Goal: Transaction & Acquisition: Obtain resource

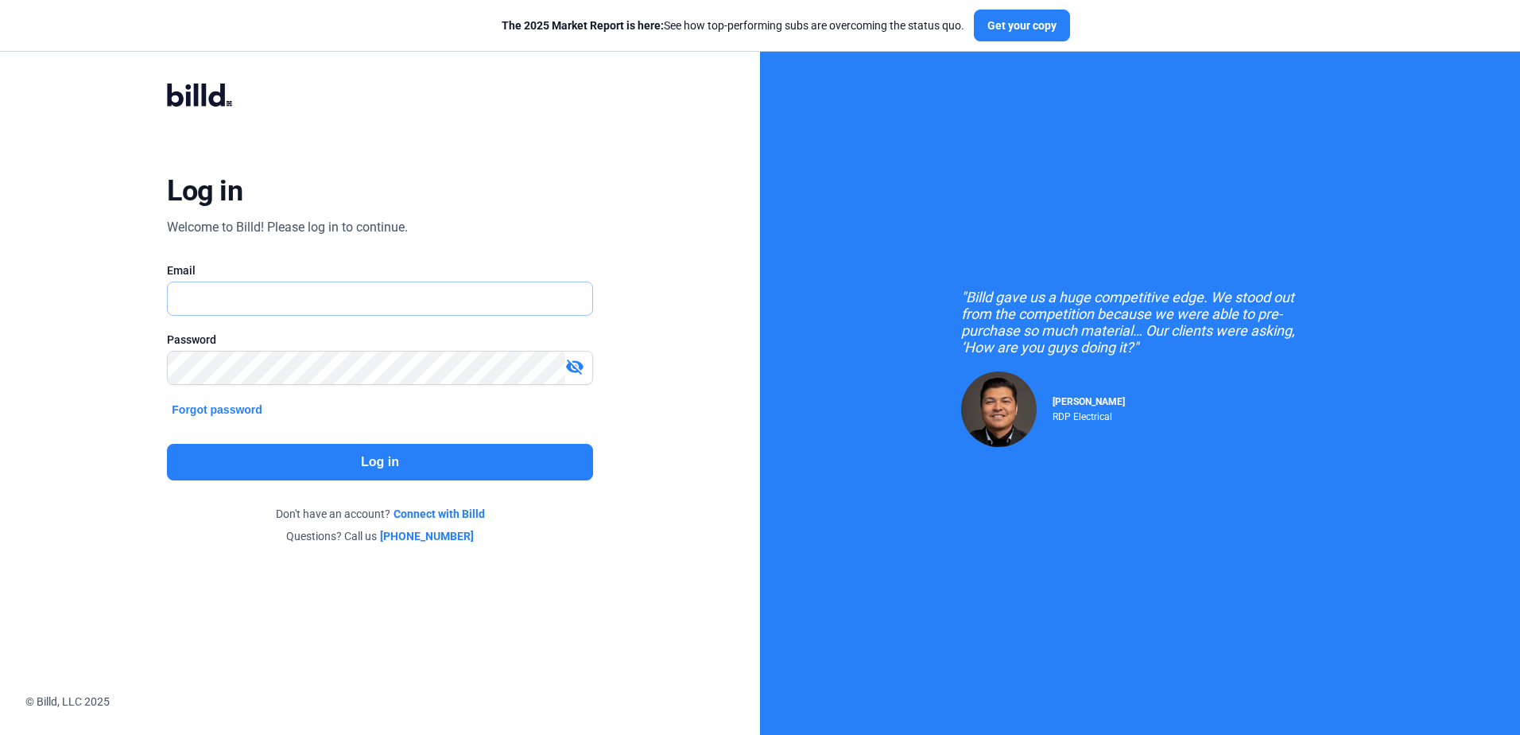
type input "[PERSON_NAME][EMAIL_ADDRESS][PERSON_NAME][DOMAIN_NAME]"
click at [498, 460] on button "Log in" at bounding box center [379, 462] width 425 height 37
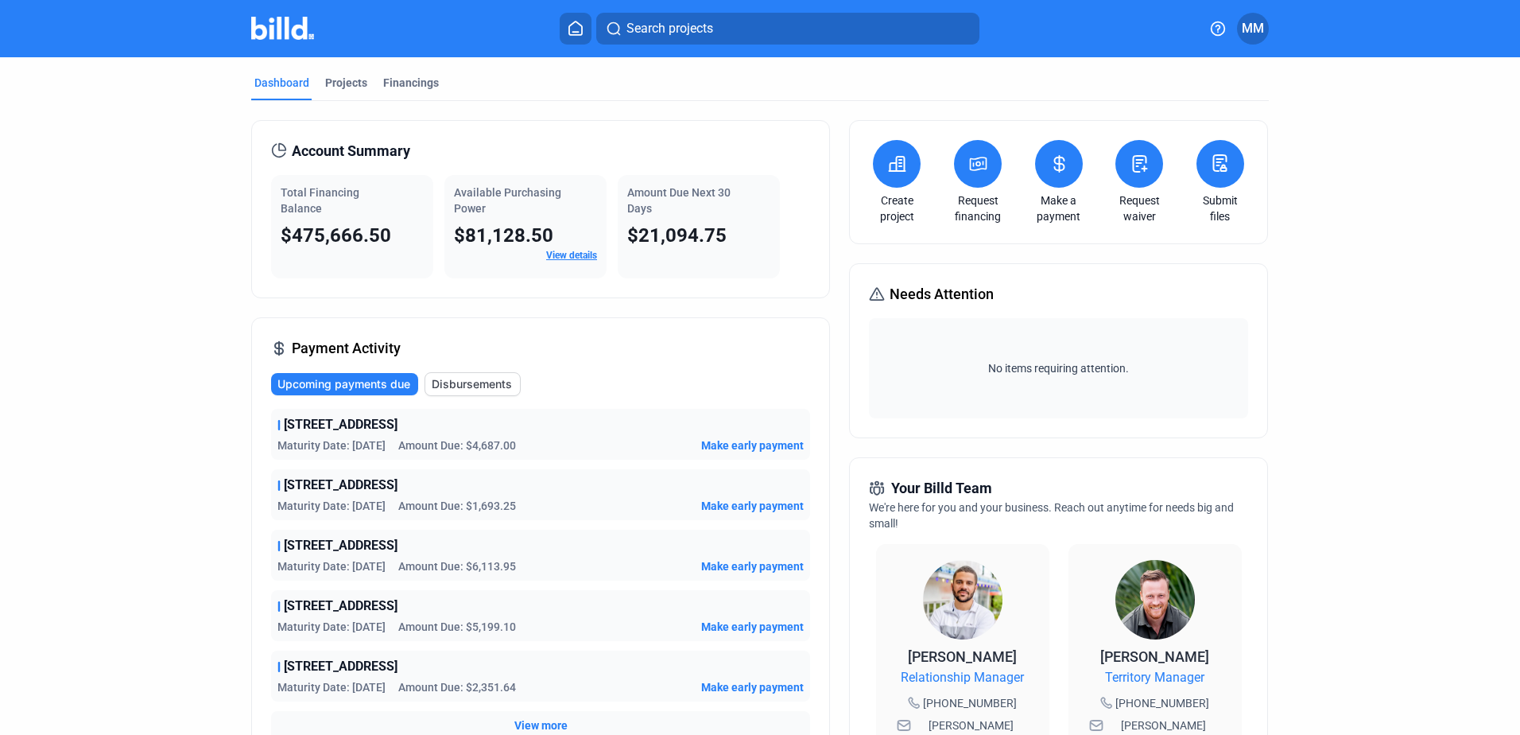
click at [980, 177] on button at bounding box center [978, 164] width 48 height 48
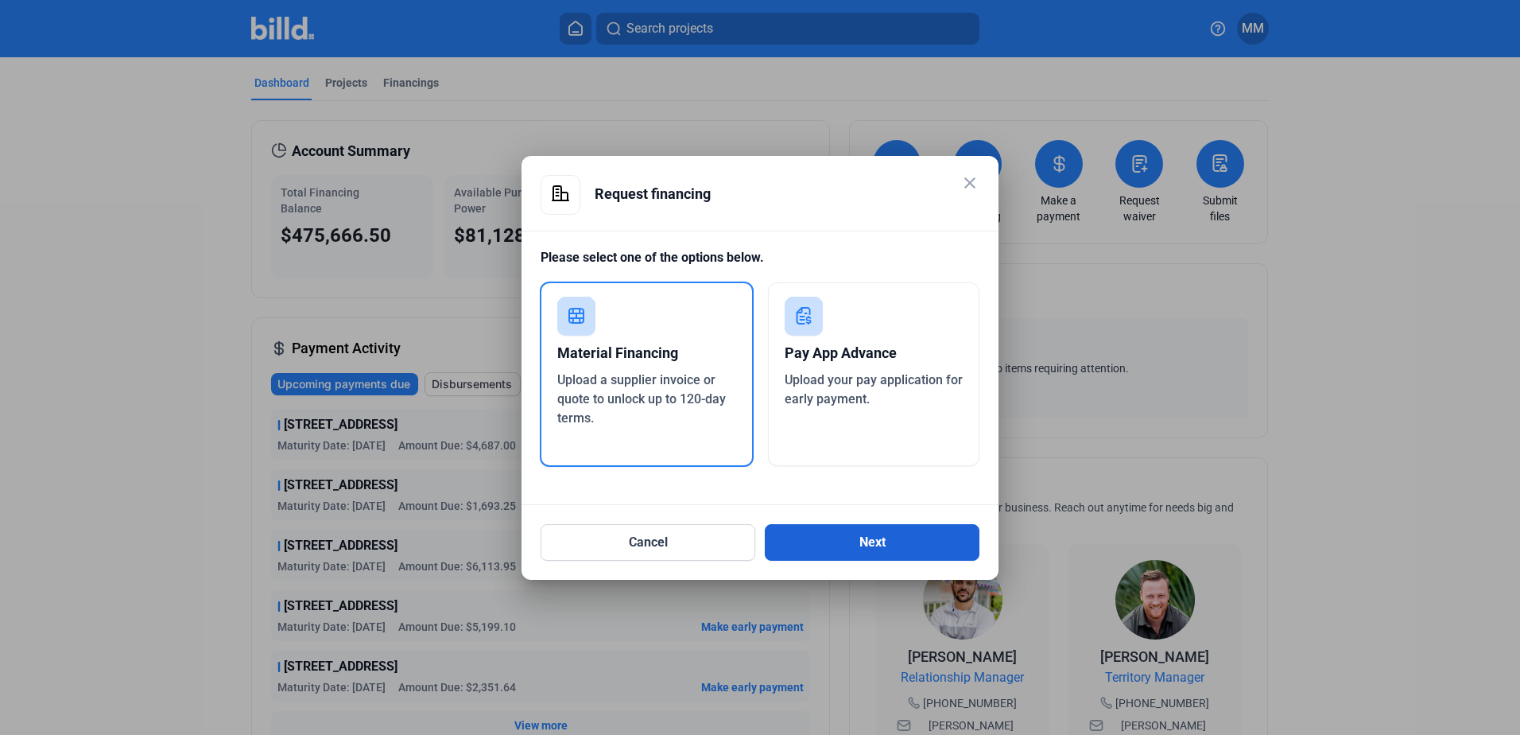
click at [868, 543] on button "Next" at bounding box center [872, 542] width 215 height 37
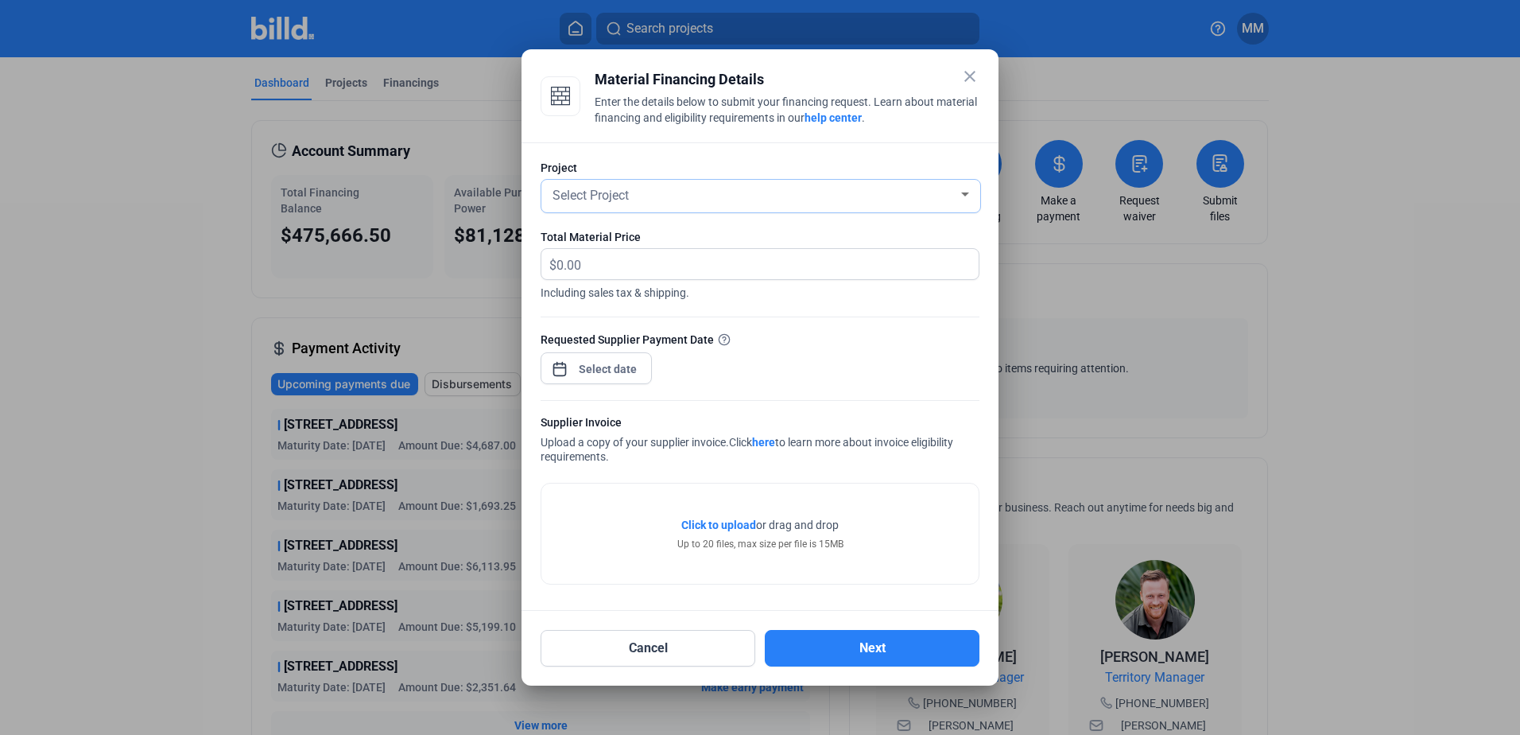
click at [571, 195] on span "Select Project" at bounding box center [591, 195] width 76 height 15
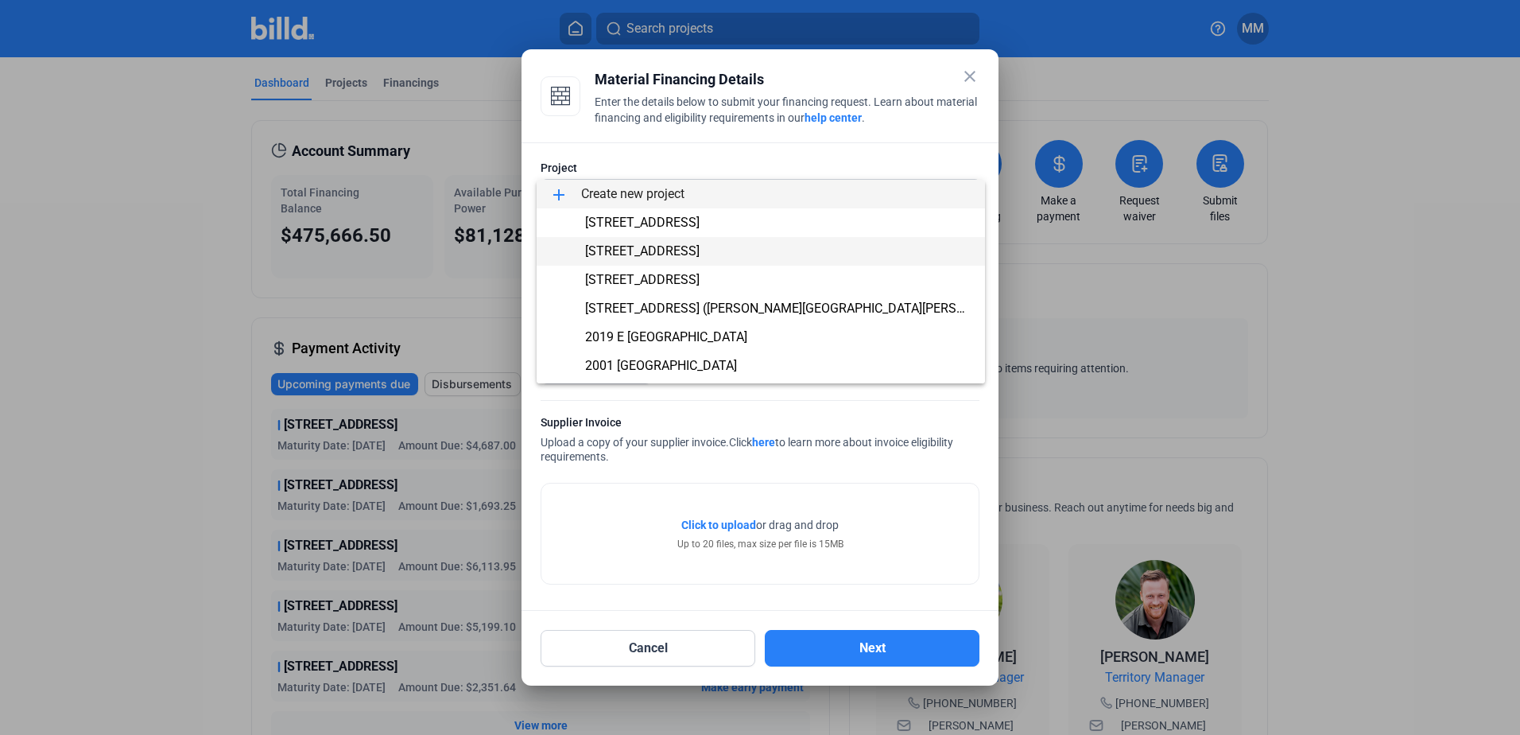
click at [597, 253] on span "[STREET_ADDRESS]" at bounding box center [642, 250] width 115 height 15
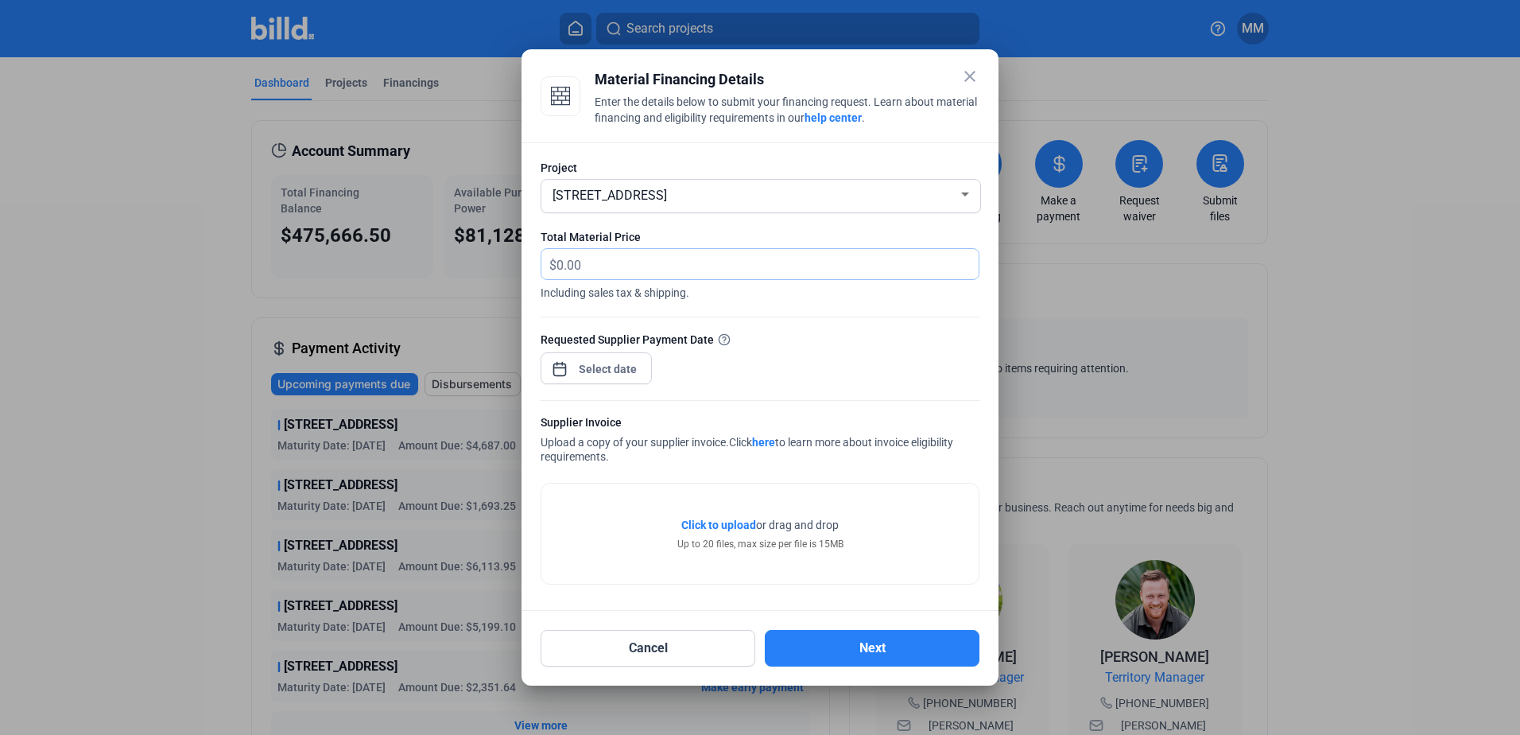
click at [597, 253] on input "text" at bounding box center [759, 264] width 404 height 31
type input "2"
type input "2,152.14"
click at [602, 353] on div at bounding box center [596, 366] width 111 height 35
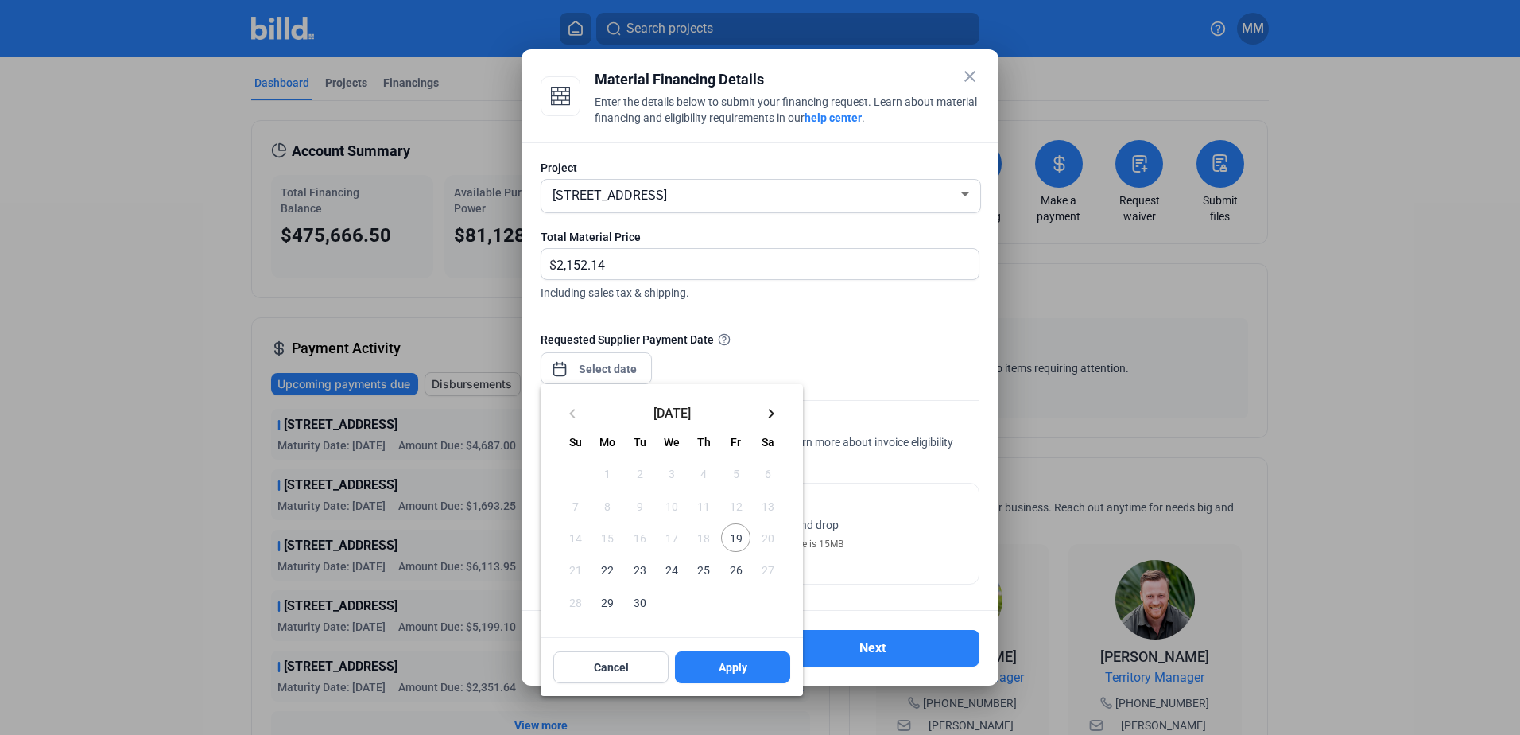
click at [607, 368] on div at bounding box center [760, 367] width 1520 height 735
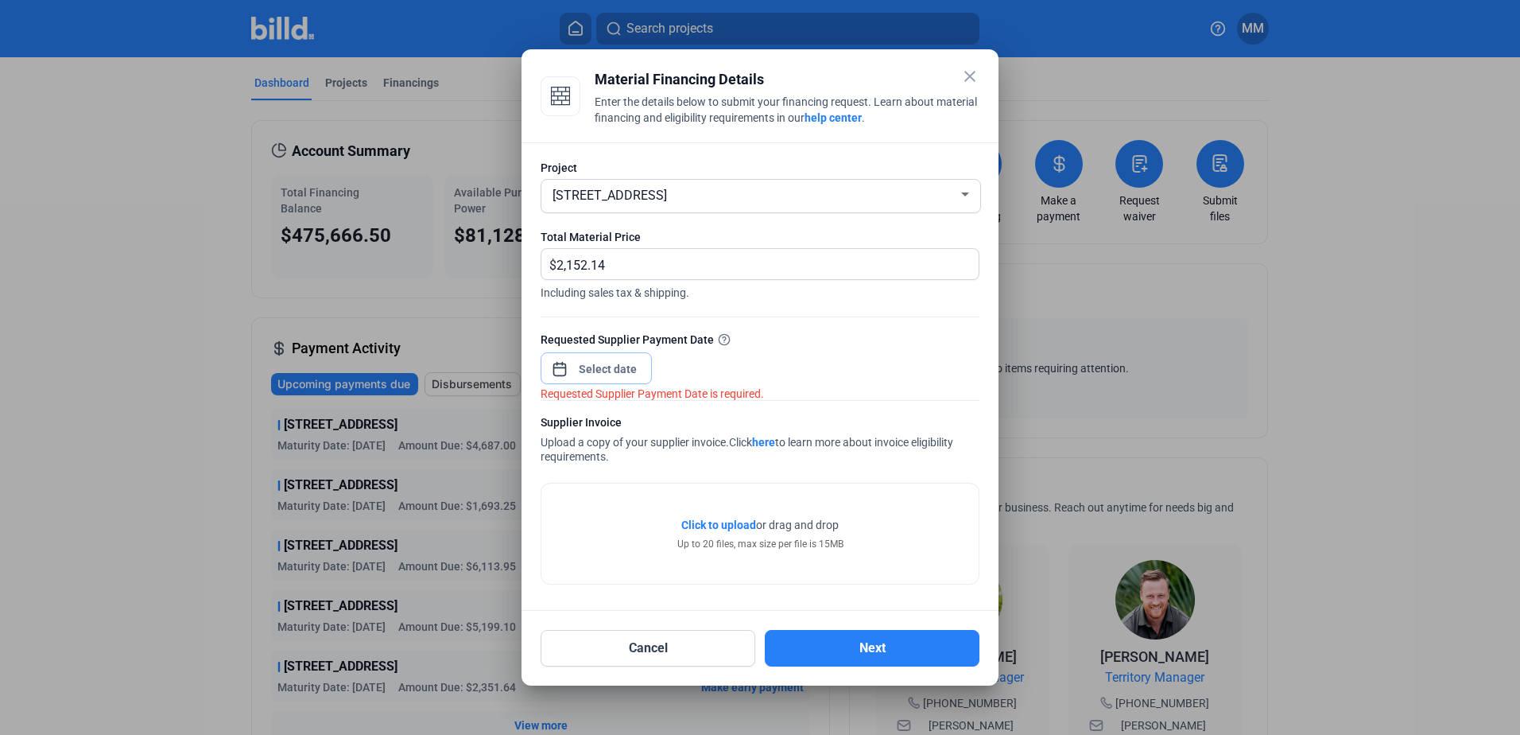
click at [635, 370] on input at bounding box center [608, 368] width 68 height 19
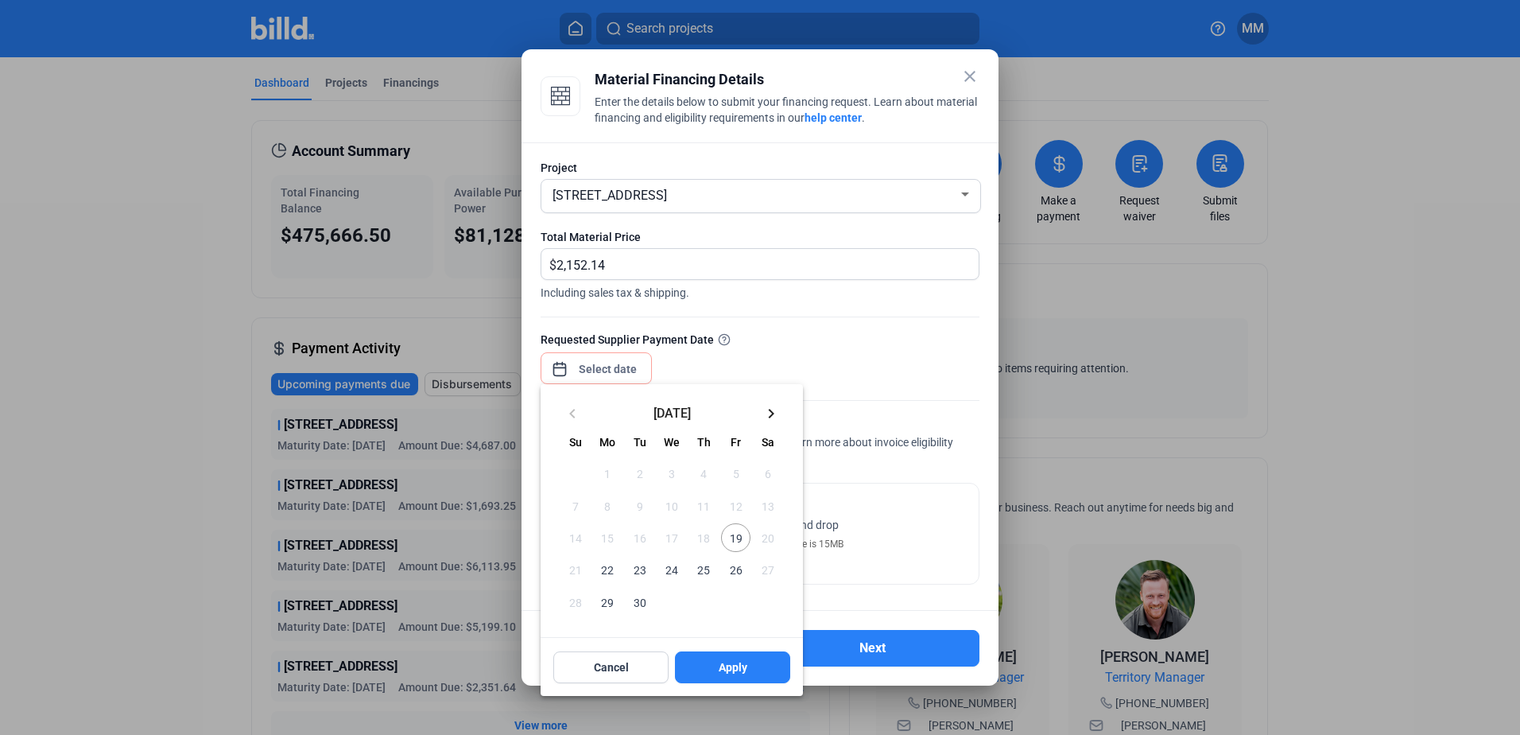
click at [739, 532] on span "19" at bounding box center [735, 537] width 29 height 29
click at [734, 665] on span "Apply" at bounding box center [733, 667] width 29 height 16
type input "[DATE]"
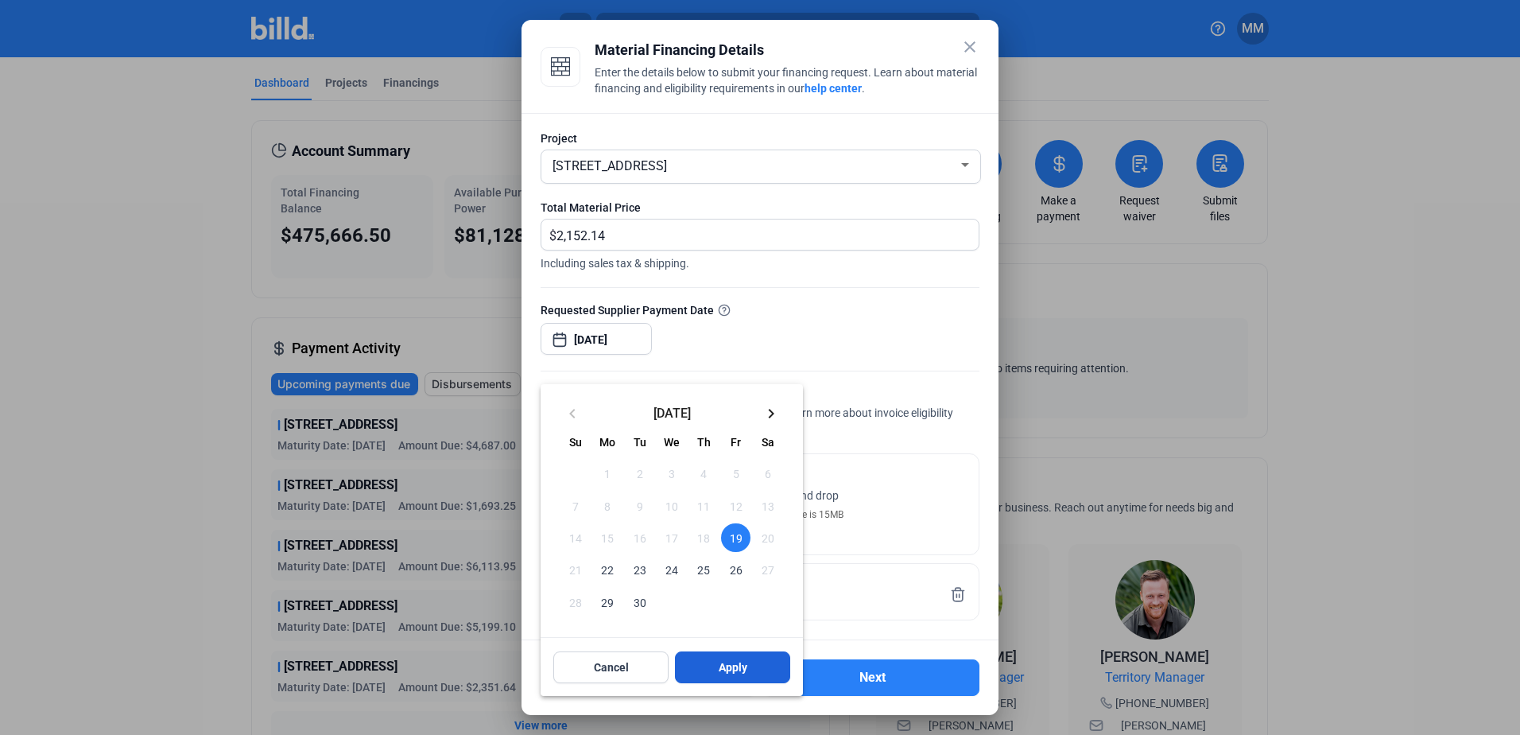
click at [724, 669] on span "Apply" at bounding box center [733, 667] width 29 height 16
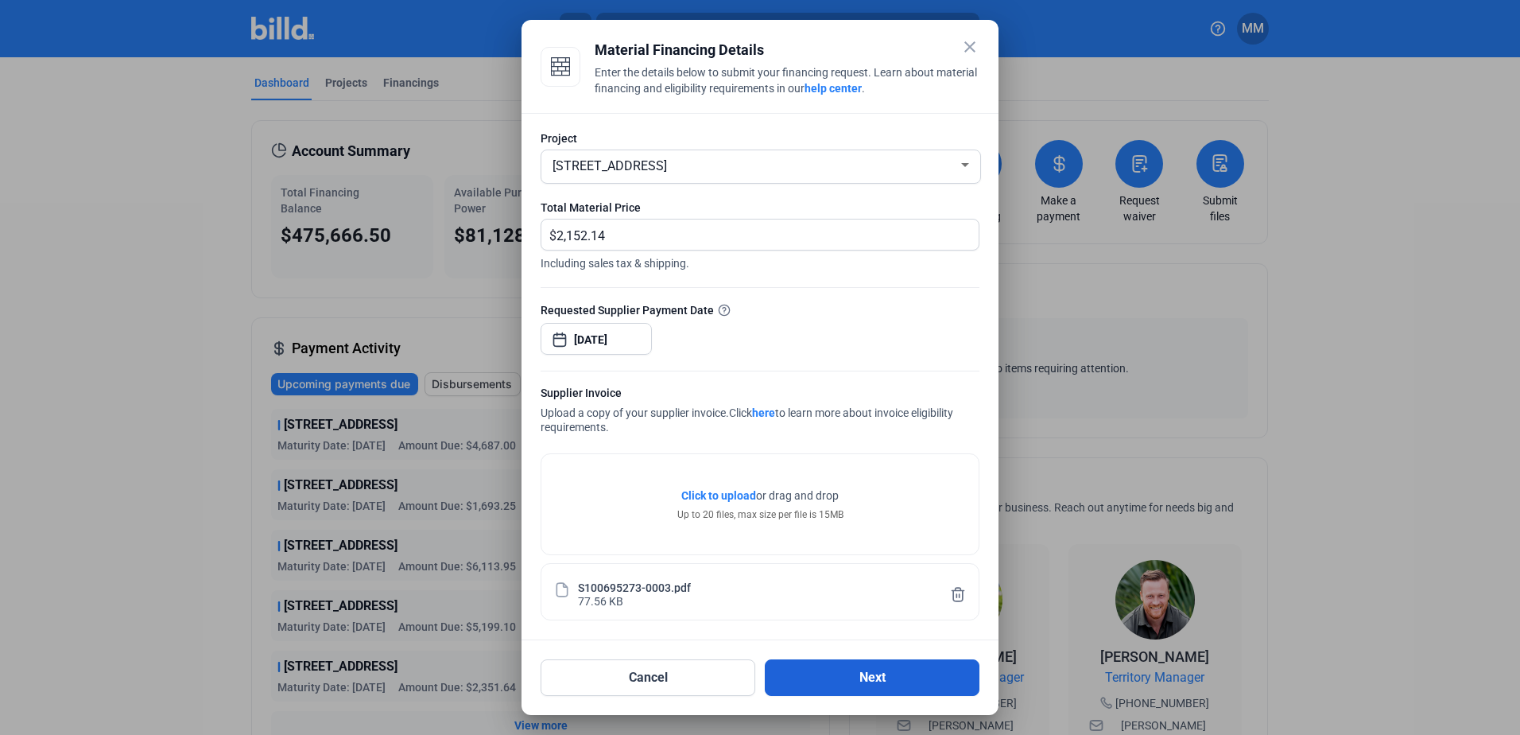
click at [830, 666] on button "Next" at bounding box center [872, 677] width 215 height 37
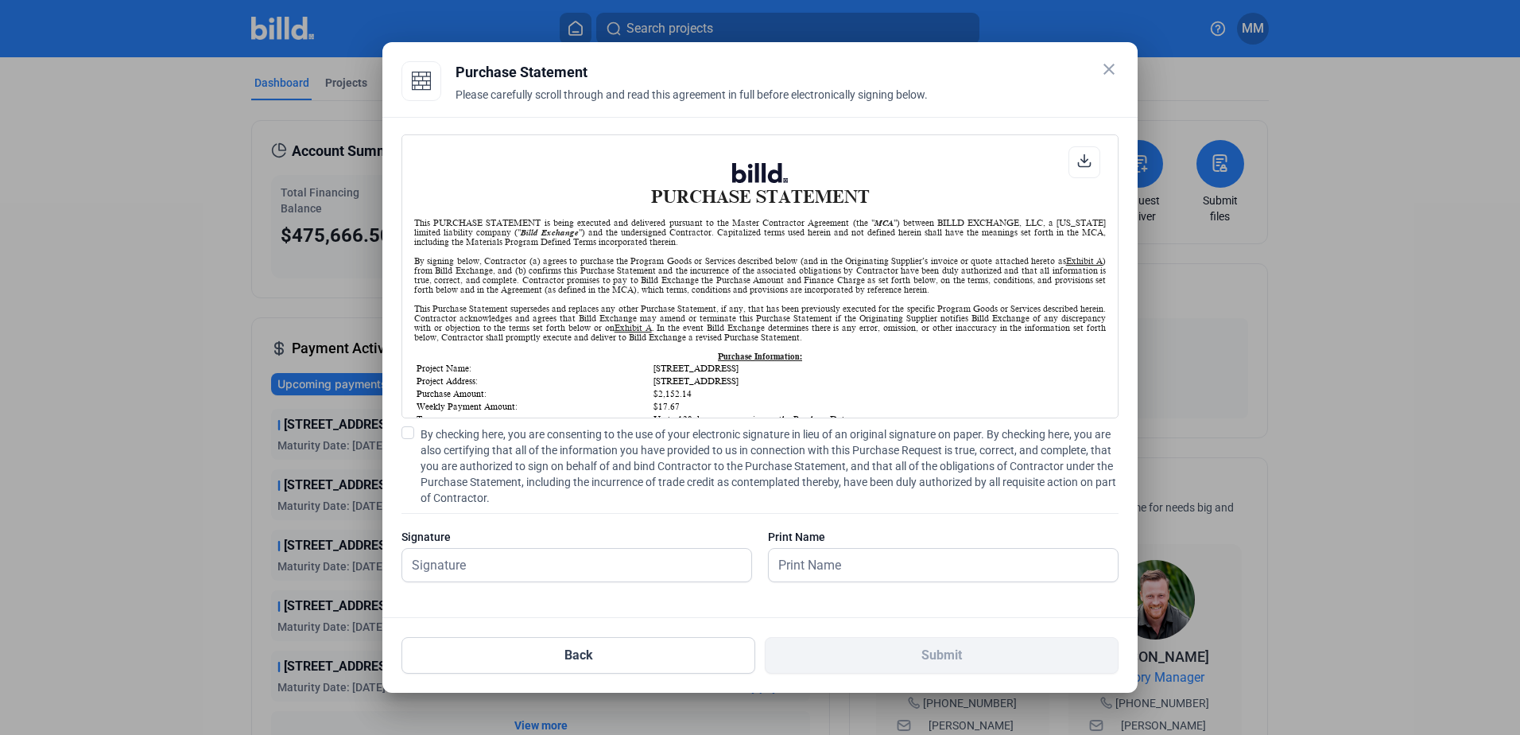
click at [557, 457] on span "By checking here, you are consenting to the use of your electronic signature in…" at bounding box center [770, 466] width 698 height 80
click at [0, 0] on input "By checking here, you are consenting to the use of your electronic signature in…" at bounding box center [0, 0] width 0 height 0
click at [549, 561] on input "text" at bounding box center [576, 565] width 349 height 33
type input "[PERSON_NAME][DATE]"
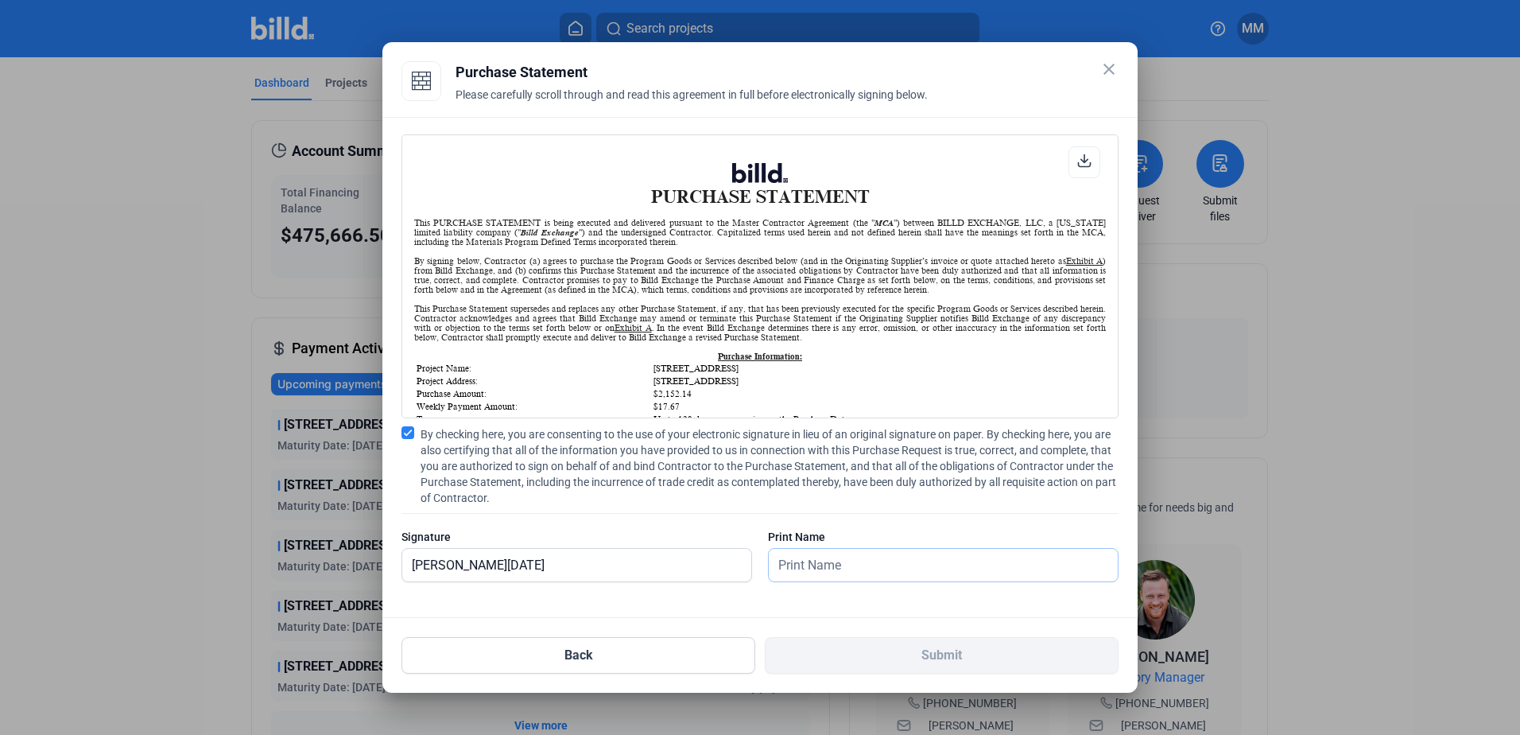
type input "[PERSON_NAME][DATE]"
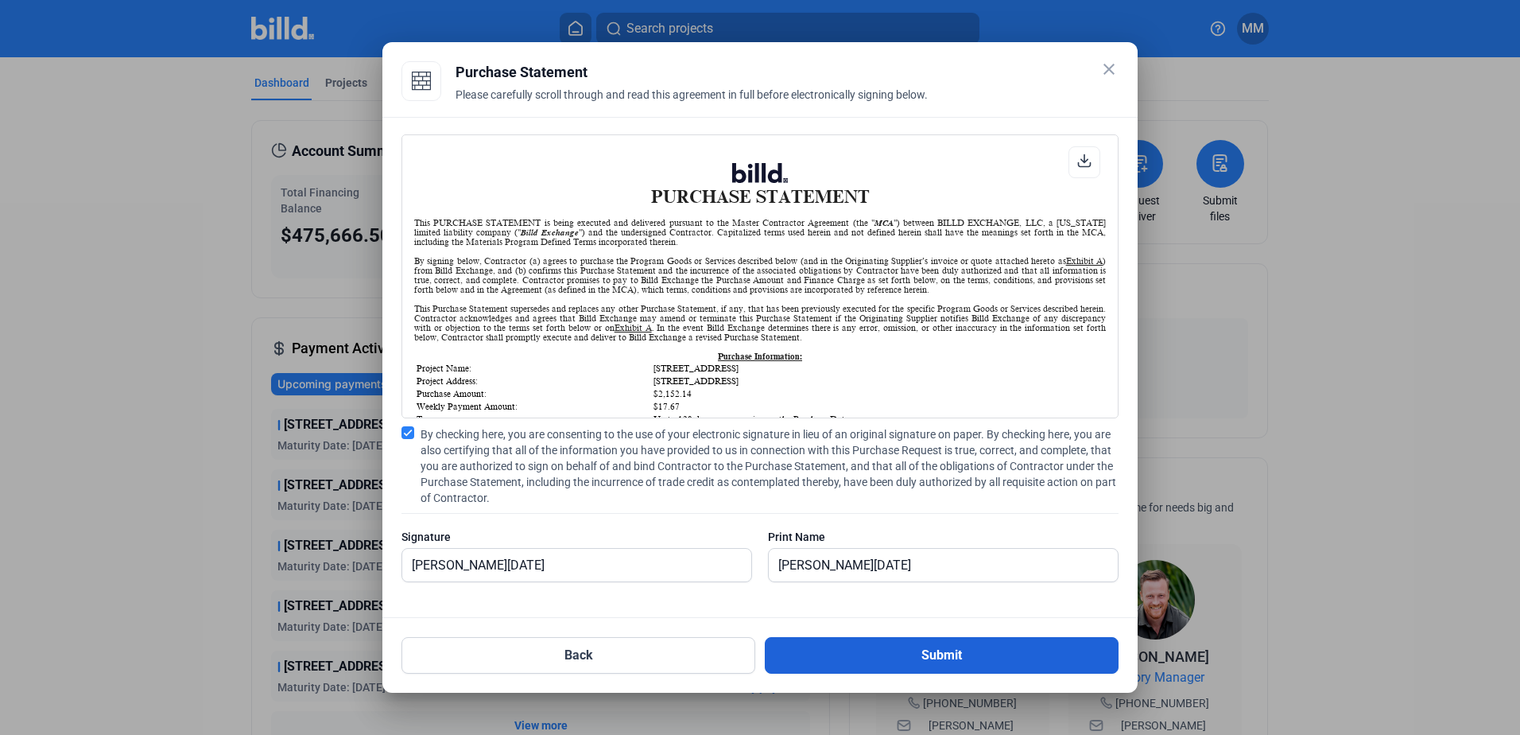
click at [873, 647] on button "Submit" at bounding box center [942, 655] width 354 height 37
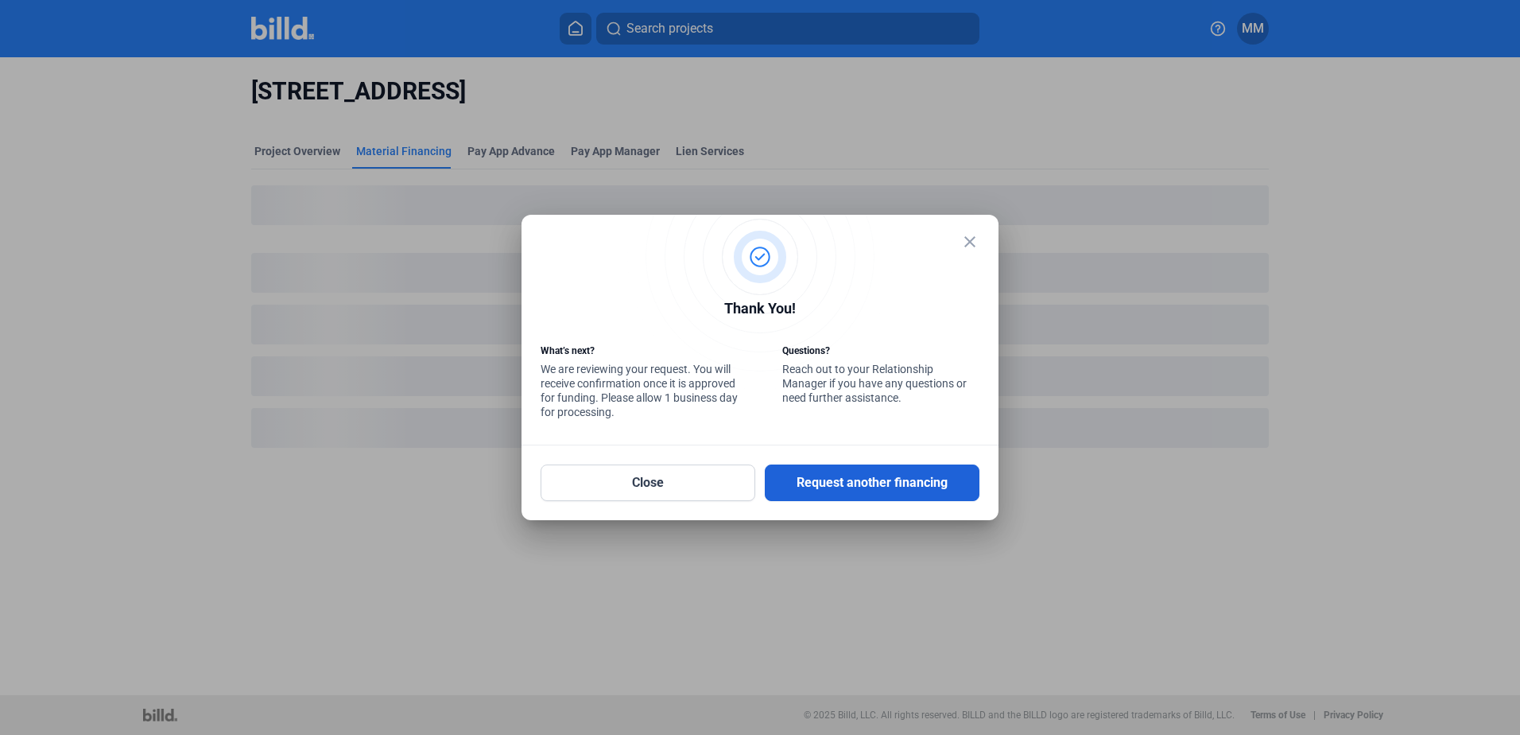
click at [878, 489] on button "Request another financing" at bounding box center [872, 482] width 215 height 37
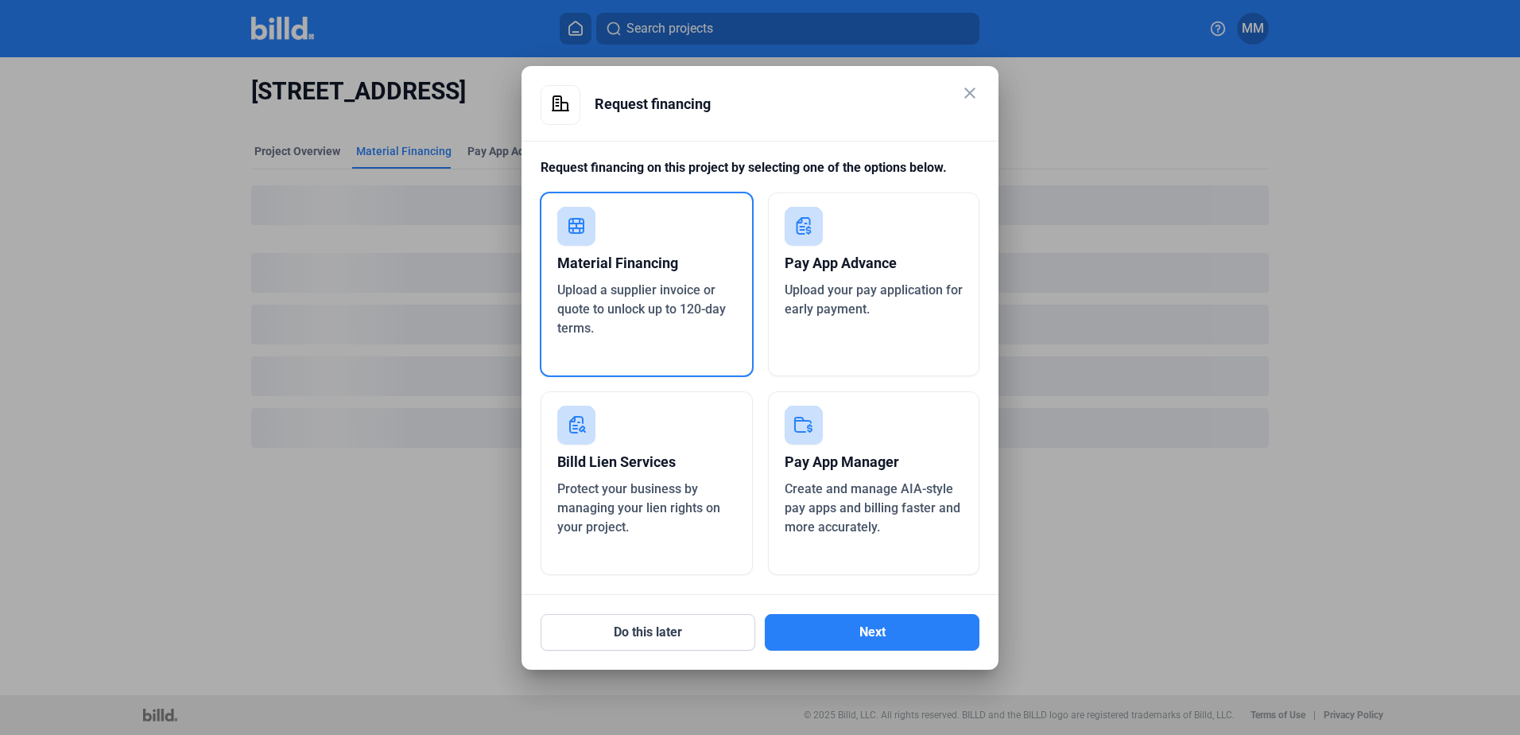
click at [802, 610] on div "Do this later Next" at bounding box center [760, 623] width 439 height 56
click at [804, 619] on button "Next" at bounding box center [872, 632] width 215 height 37
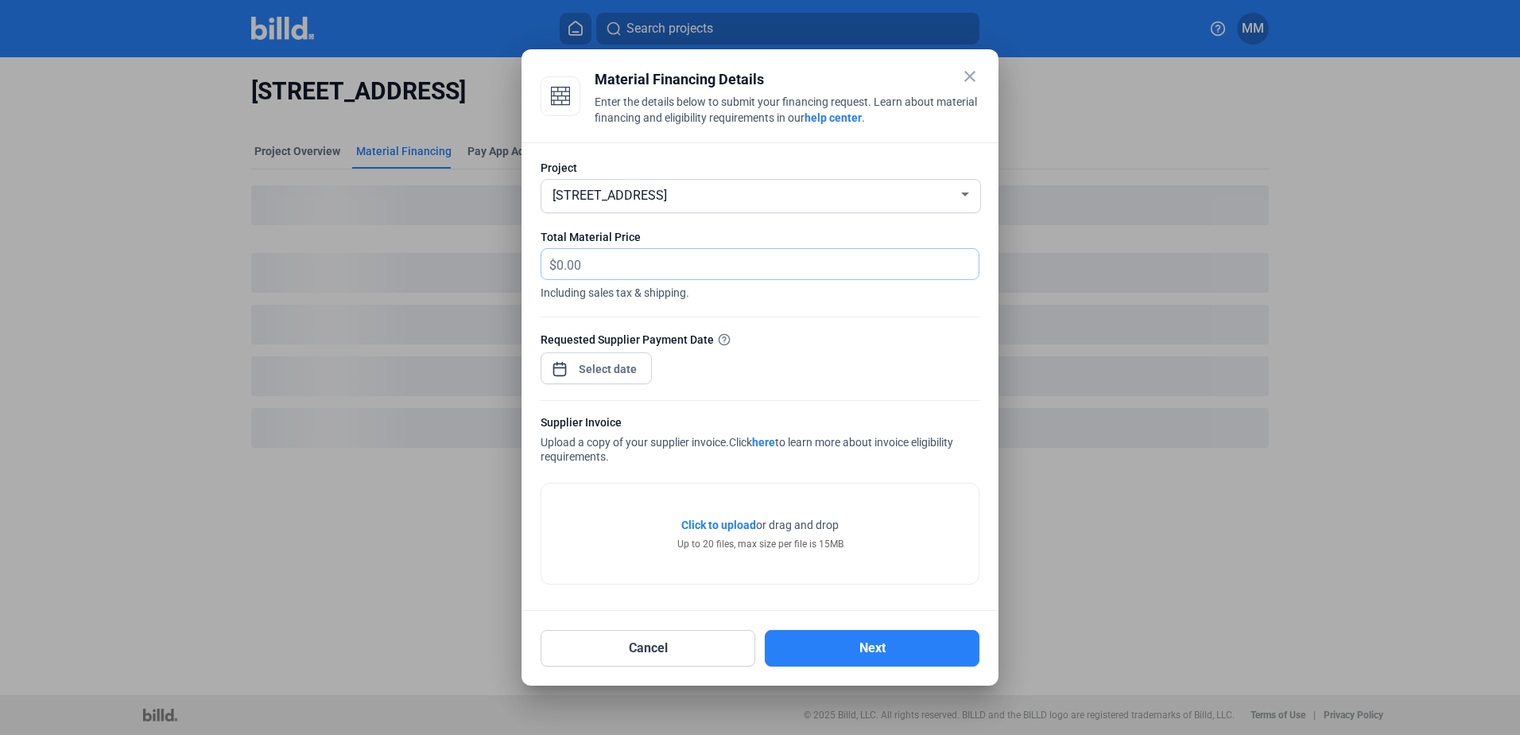
click at [692, 261] on input "text" at bounding box center [759, 264] width 404 height 31
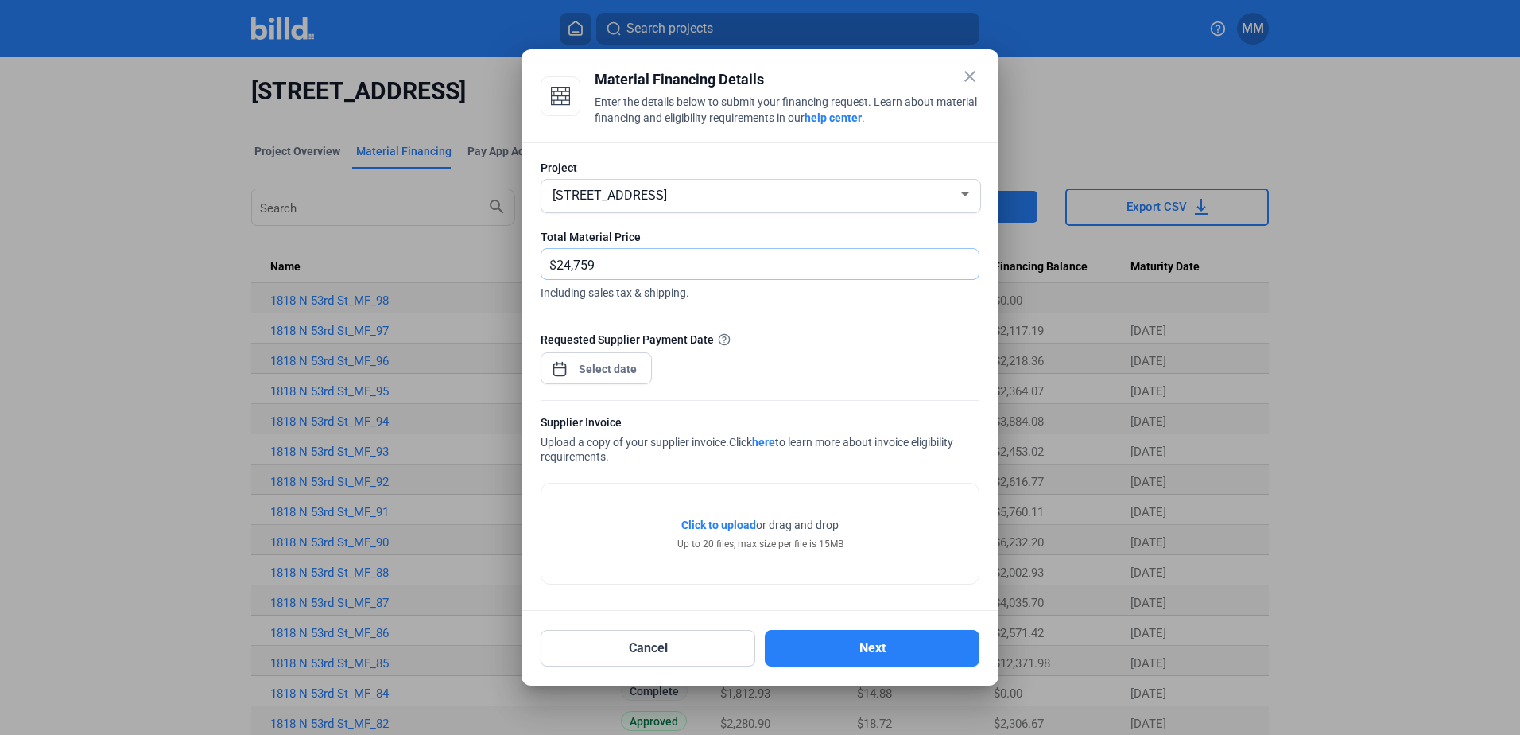
type input "24,759"
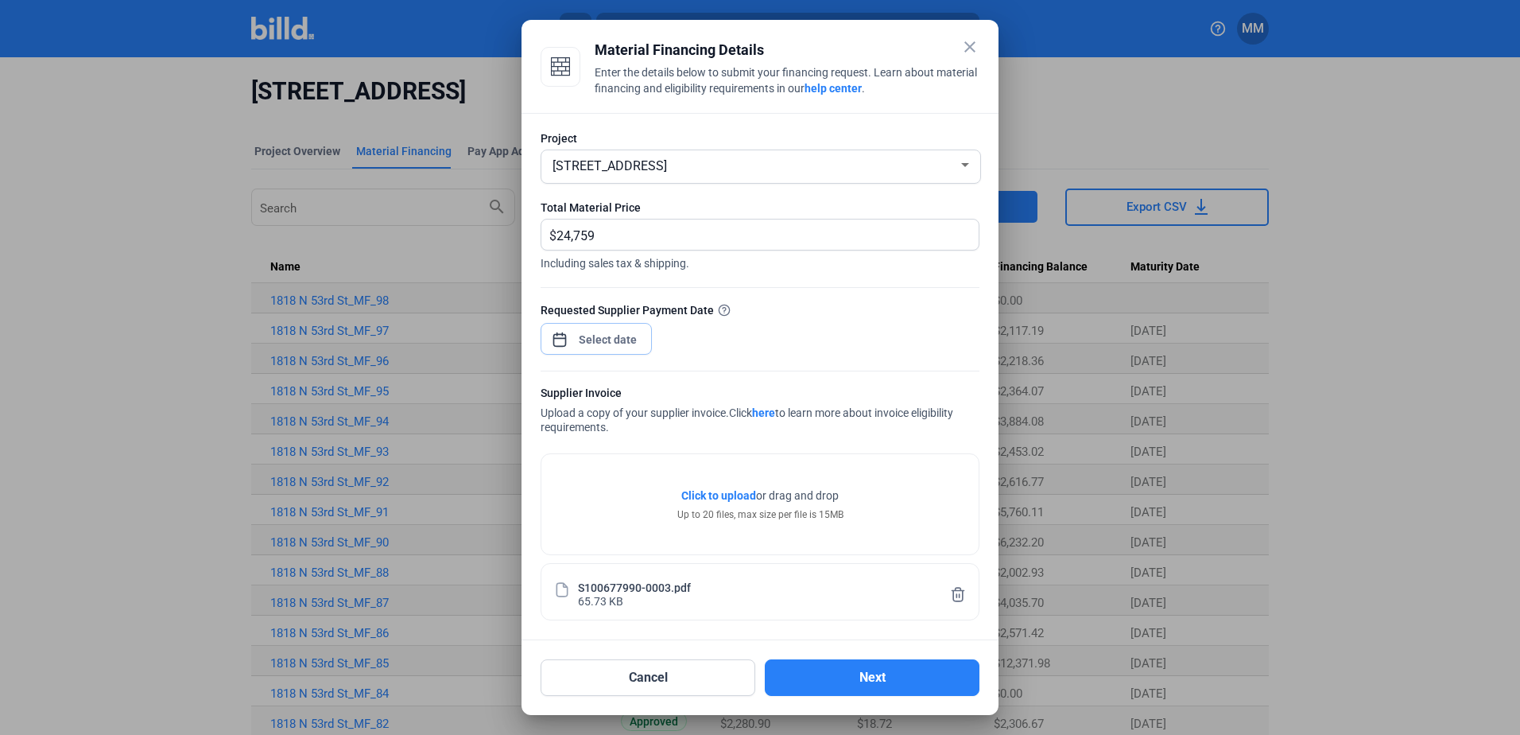
click at [603, 335] on div "close Material Financing Details Enter the details below to submit your financi…" at bounding box center [760, 367] width 1520 height 735
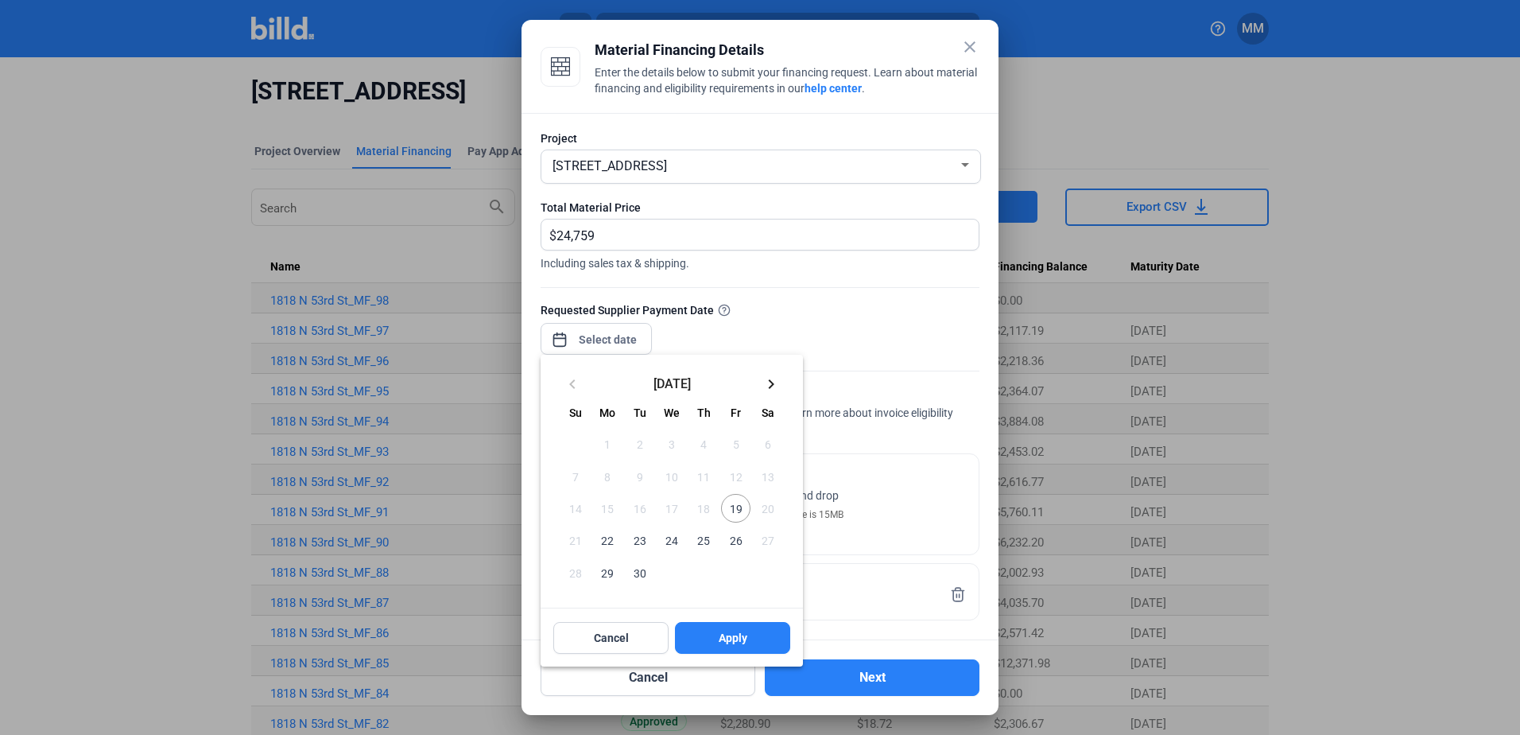
click at [729, 510] on span "19" at bounding box center [735, 508] width 29 height 29
click at [716, 616] on div "Cancel Apply" at bounding box center [672, 637] width 262 height 57
click at [716, 634] on button "Apply" at bounding box center [732, 638] width 115 height 32
type input "[DATE]"
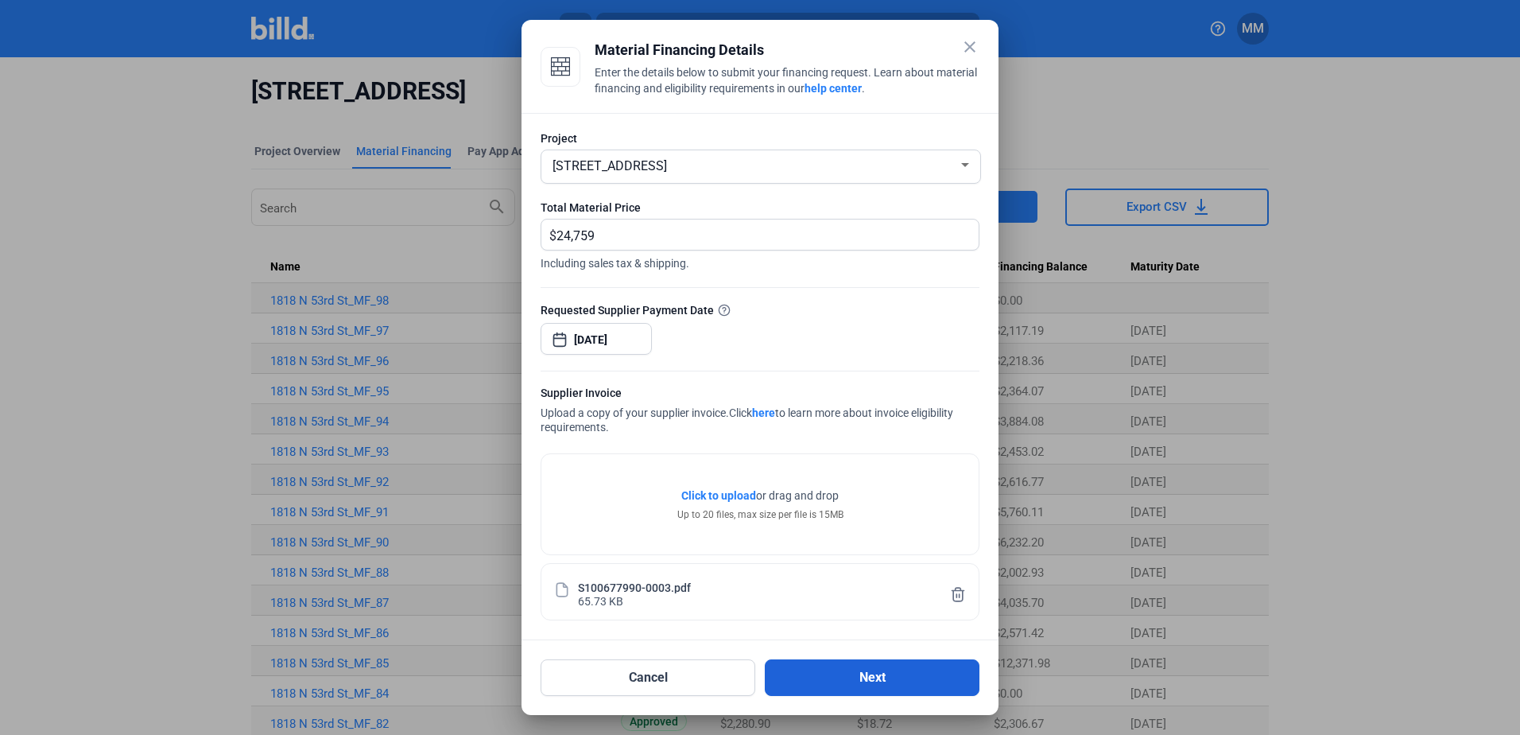
click at [909, 683] on button "Next" at bounding box center [872, 677] width 215 height 37
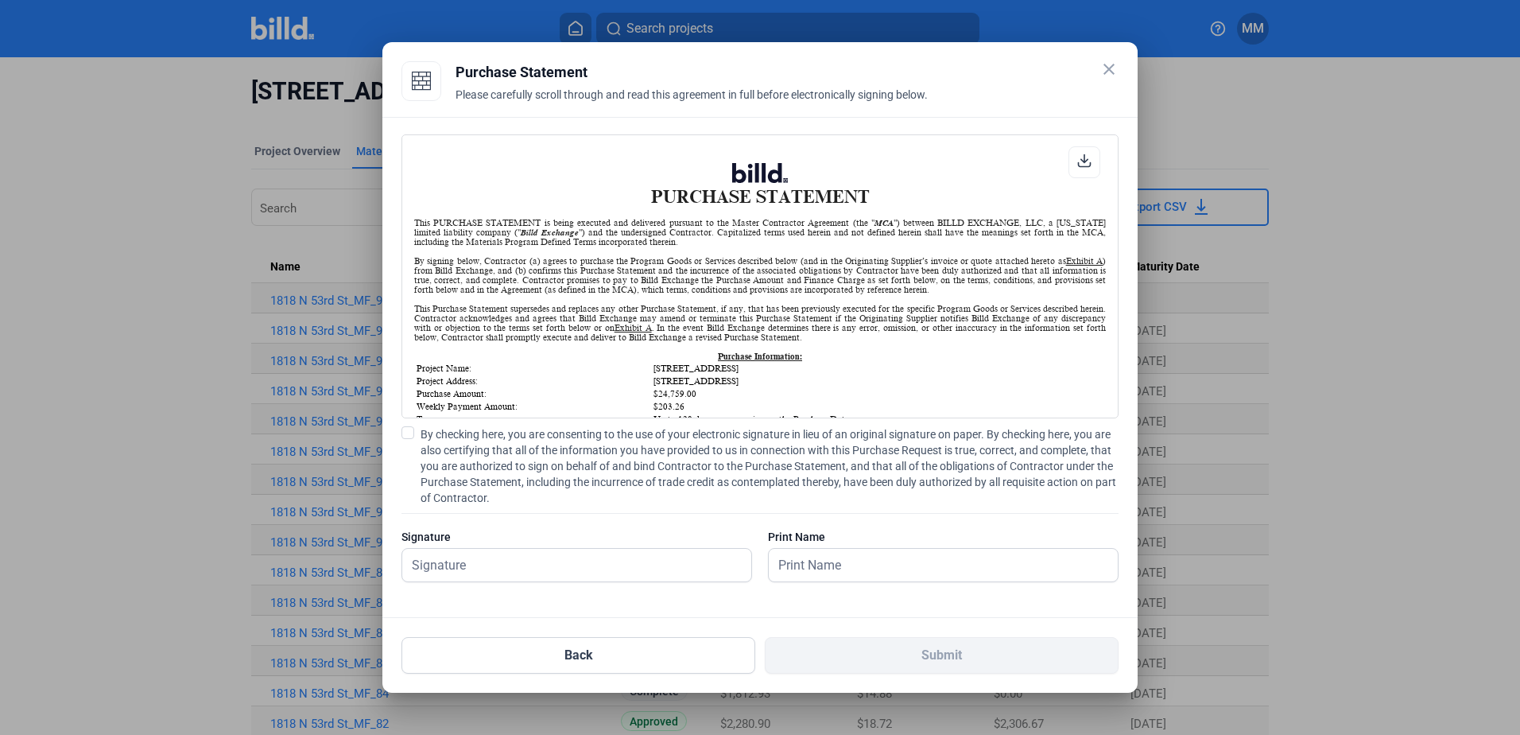
scroll to position [1, 0]
click at [580, 476] on span "By checking here, you are consenting to the use of your electronic signature in…" at bounding box center [770, 466] width 698 height 80
click at [0, 0] on input "By checking here, you are consenting to the use of your electronic signature in…" at bounding box center [0, 0] width 0 height 0
click at [538, 558] on input "text" at bounding box center [568, 565] width 332 height 33
type input "[PERSON_NAME][DATE]"
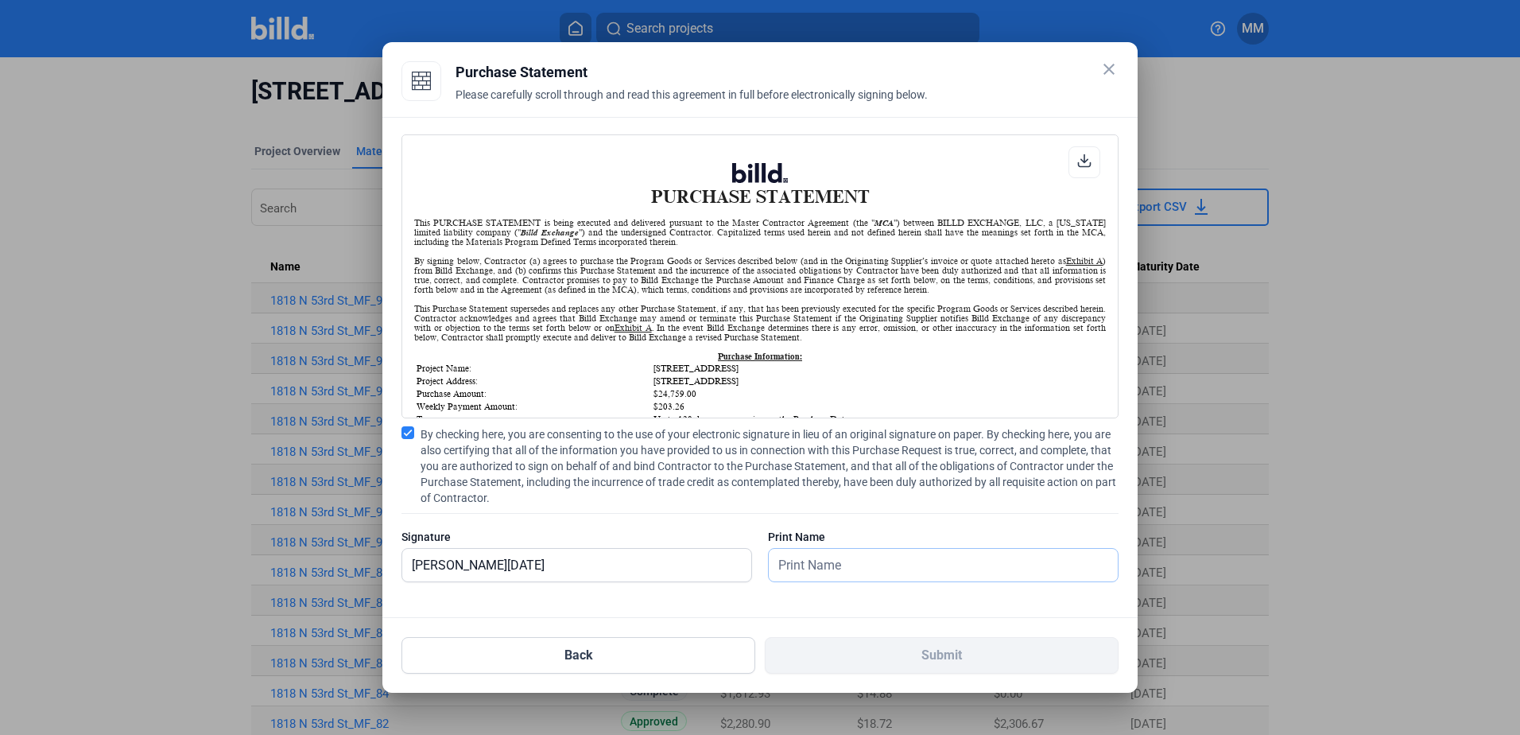
type input "[PERSON_NAME][DATE]"
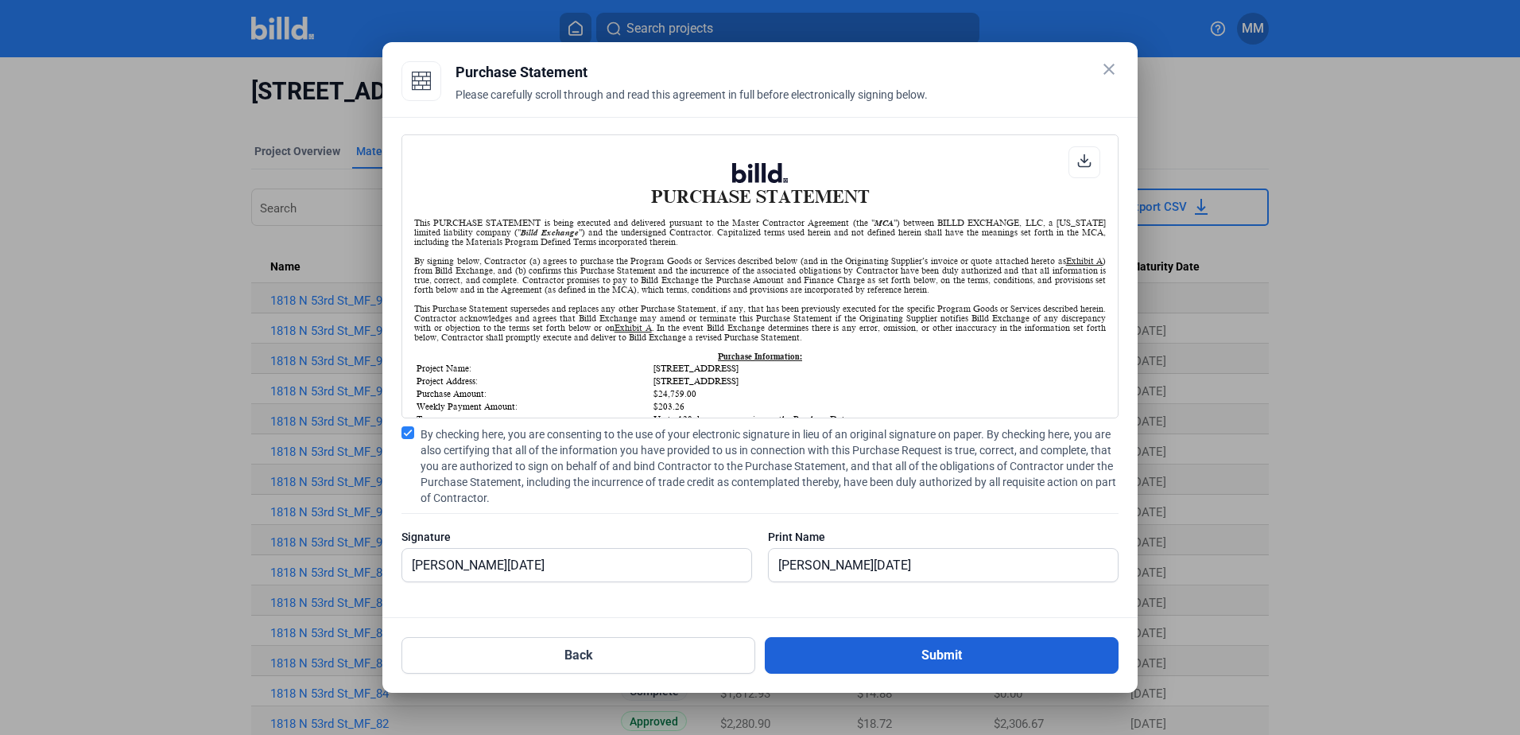
click at [856, 662] on button "Submit" at bounding box center [942, 655] width 354 height 37
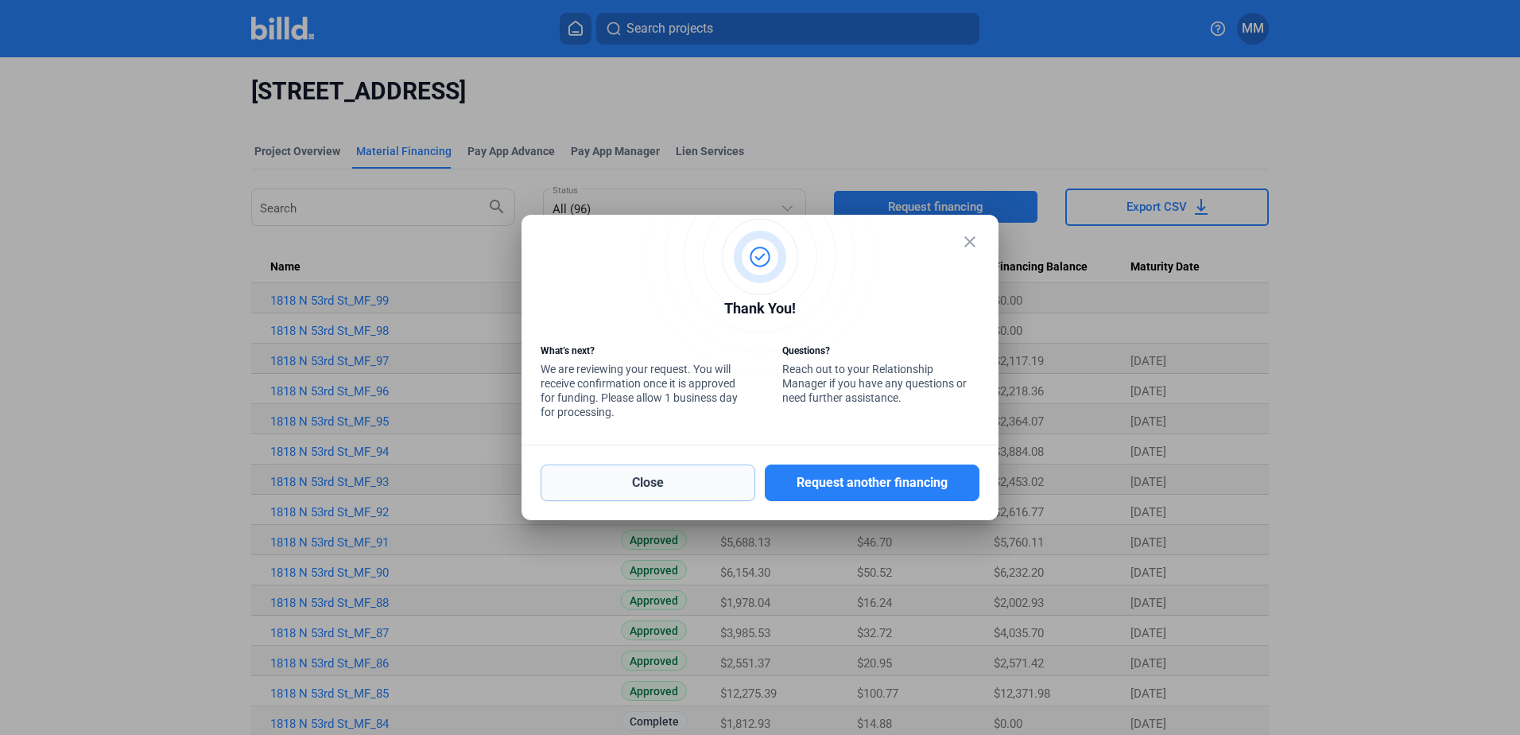
click at [700, 483] on button "Close" at bounding box center [648, 482] width 215 height 37
